Goal: Transaction & Acquisition: Purchase product/service

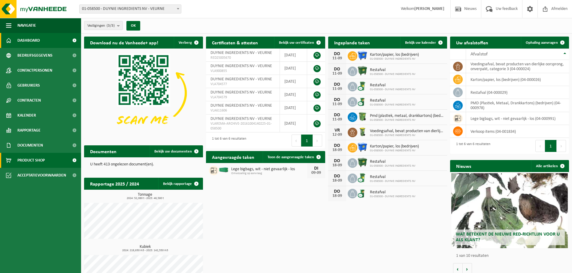
click at [36, 157] on span "Product Shop" at bounding box center [30, 160] width 27 height 15
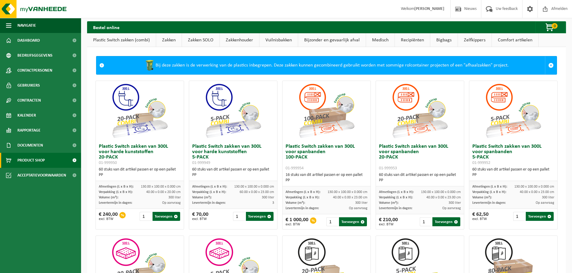
click at [289, 36] on link "Vuilnisbakken" at bounding box center [278, 40] width 38 height 14
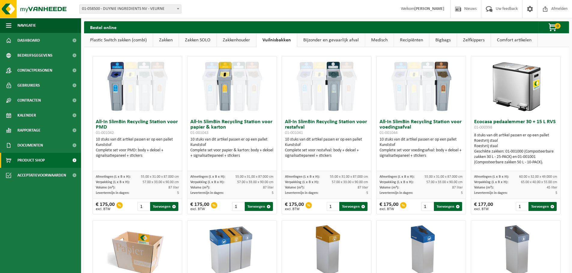
click at [169, 40] on link "Zakken" at bounding box center [166, 40] width 26 height 14
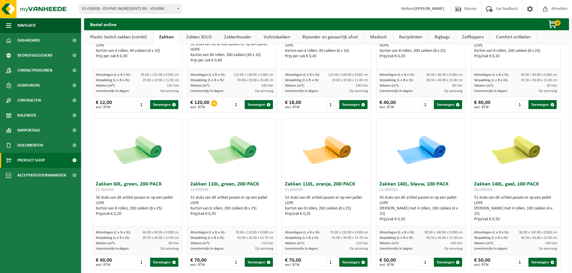
scroll to position [521, 0]
